Goal: Information Seeking & Learning: Learn about a topic

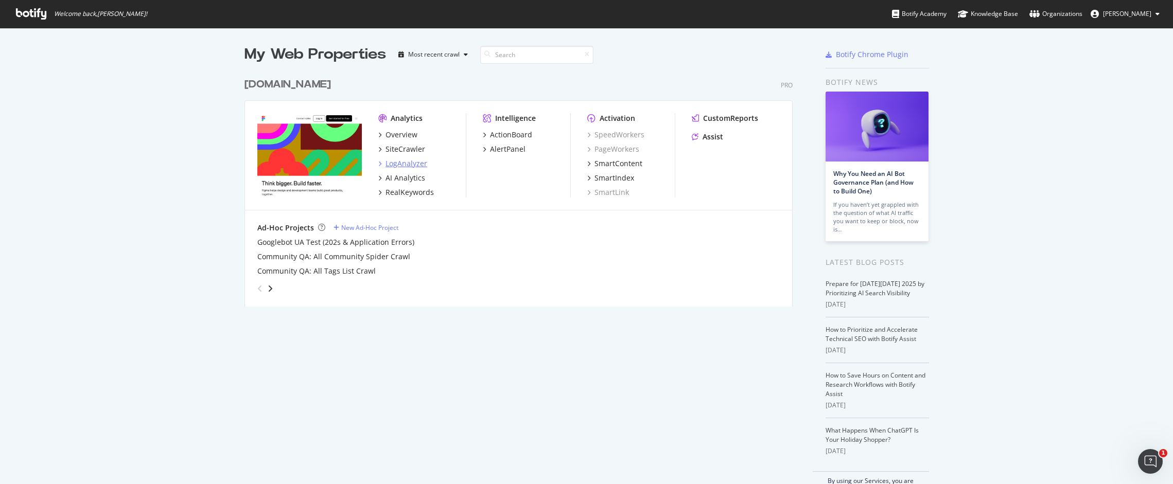
click at [408, 162] on div "LogAnalyzer" at bounding box center [406, 163] width 42 height 10
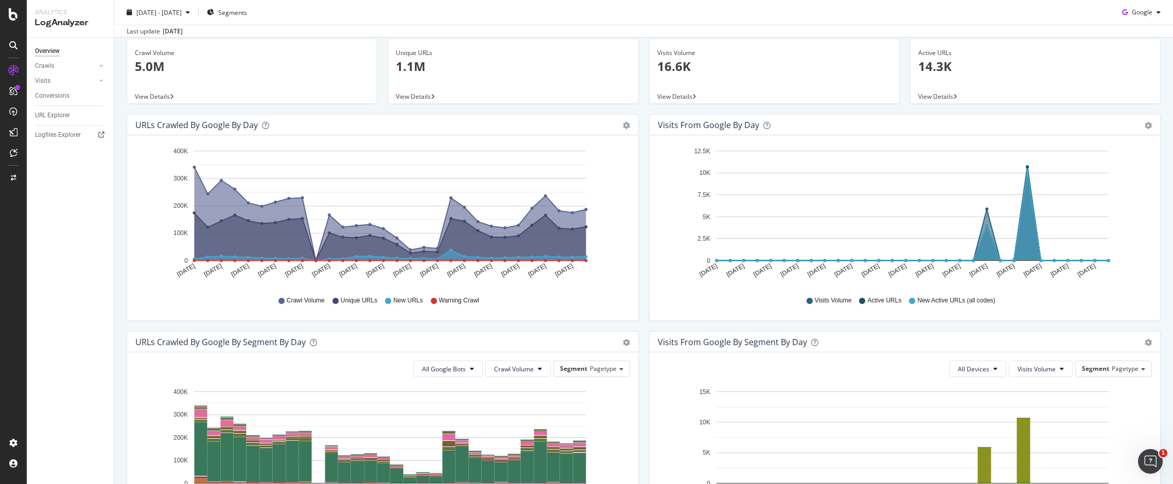
scroll to position [62, 0]
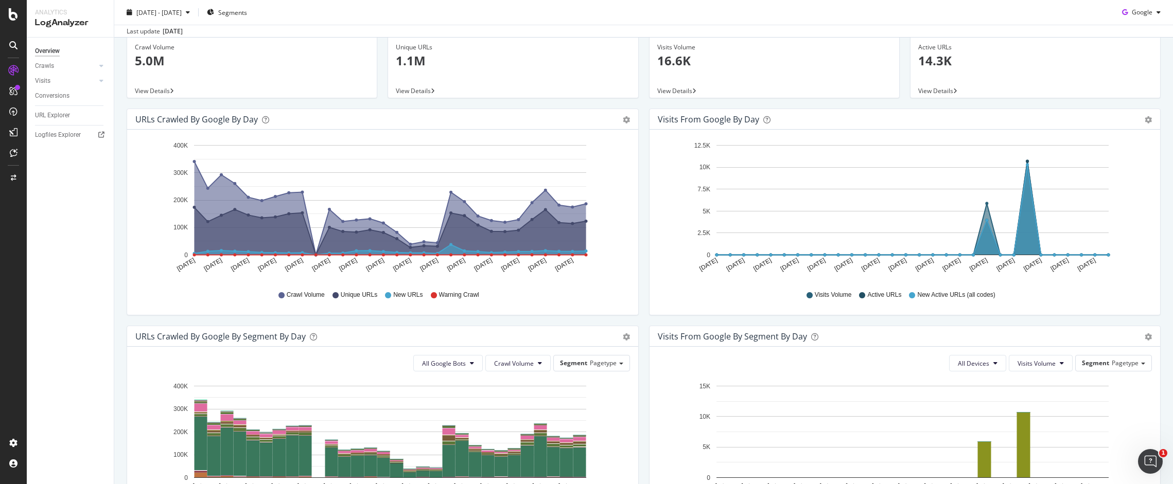
click at [96, 62] on div "Crawls" at bounding box center [74, 66] width 79 height 15
click at [99, 64] on icon at bounding box center [101, 66] width 4 height 6
click at [66, 80] on div "Daily Distribution" at bounding box center [64, 81] width 48 height 11
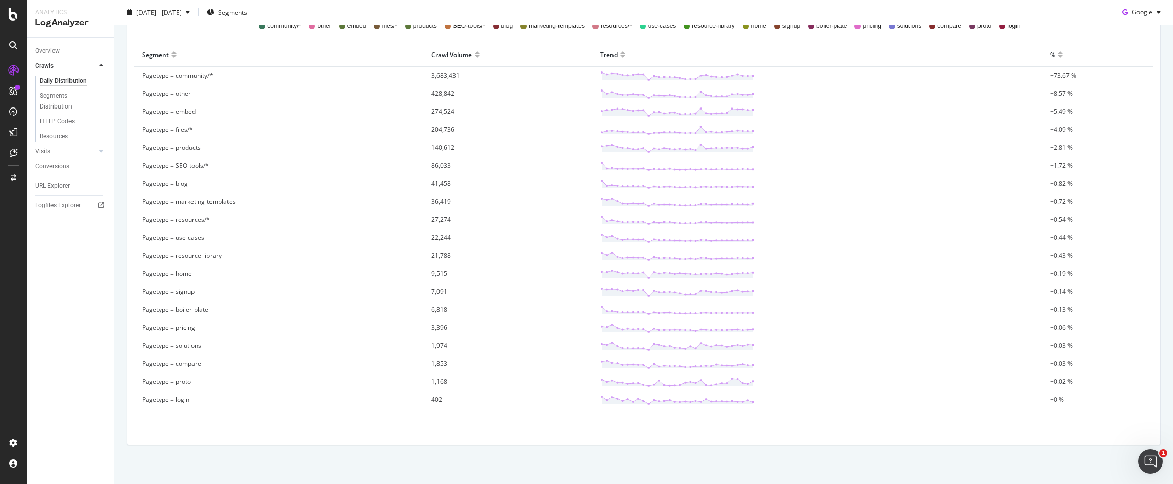
scroll to position [341, 0]
